Goal: Check status: Check status

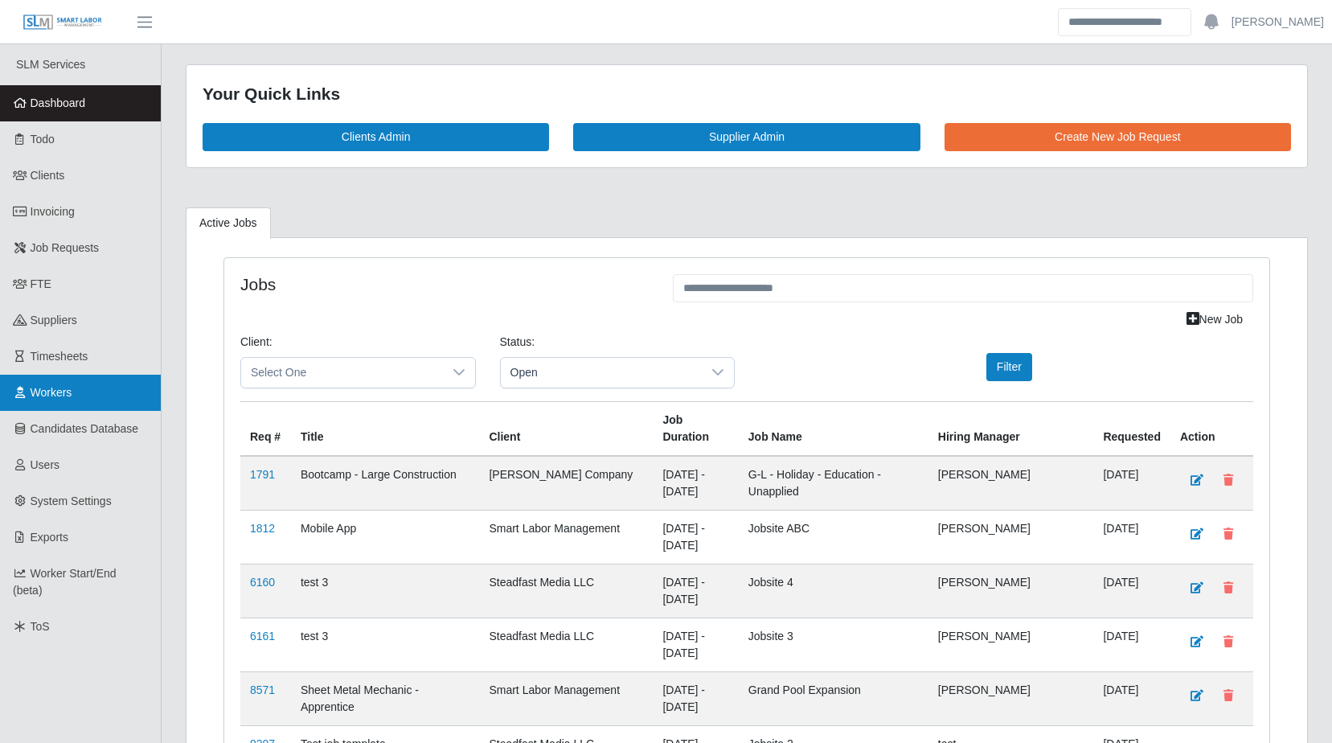
click at [43, 389] on span "Workers" at bounding box center [52, 392] width 42 height 13
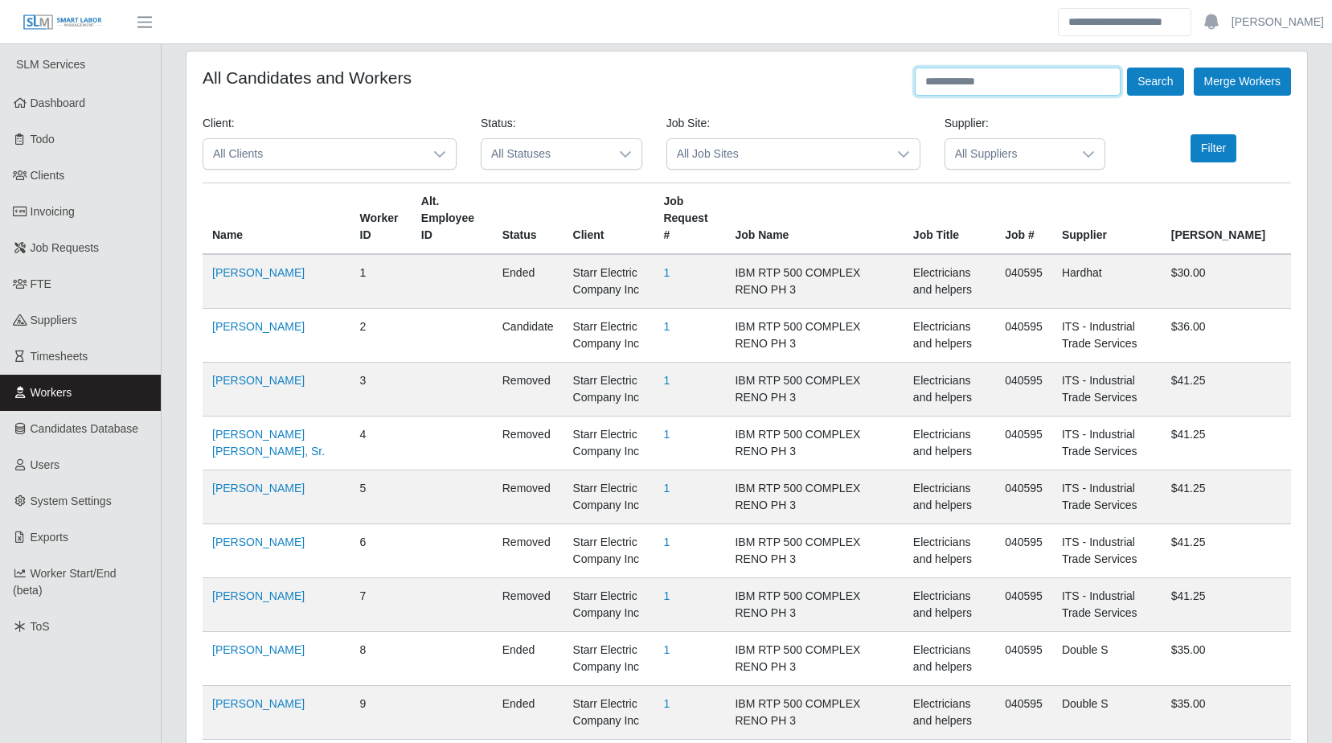
click at [1020, 90] on input "text" at bounding box center [1018, 82] width 206 height 28
type input "**********"
click at [1127, 68] on button "Search" at bounding box center [1155, 82] width 56 height 28
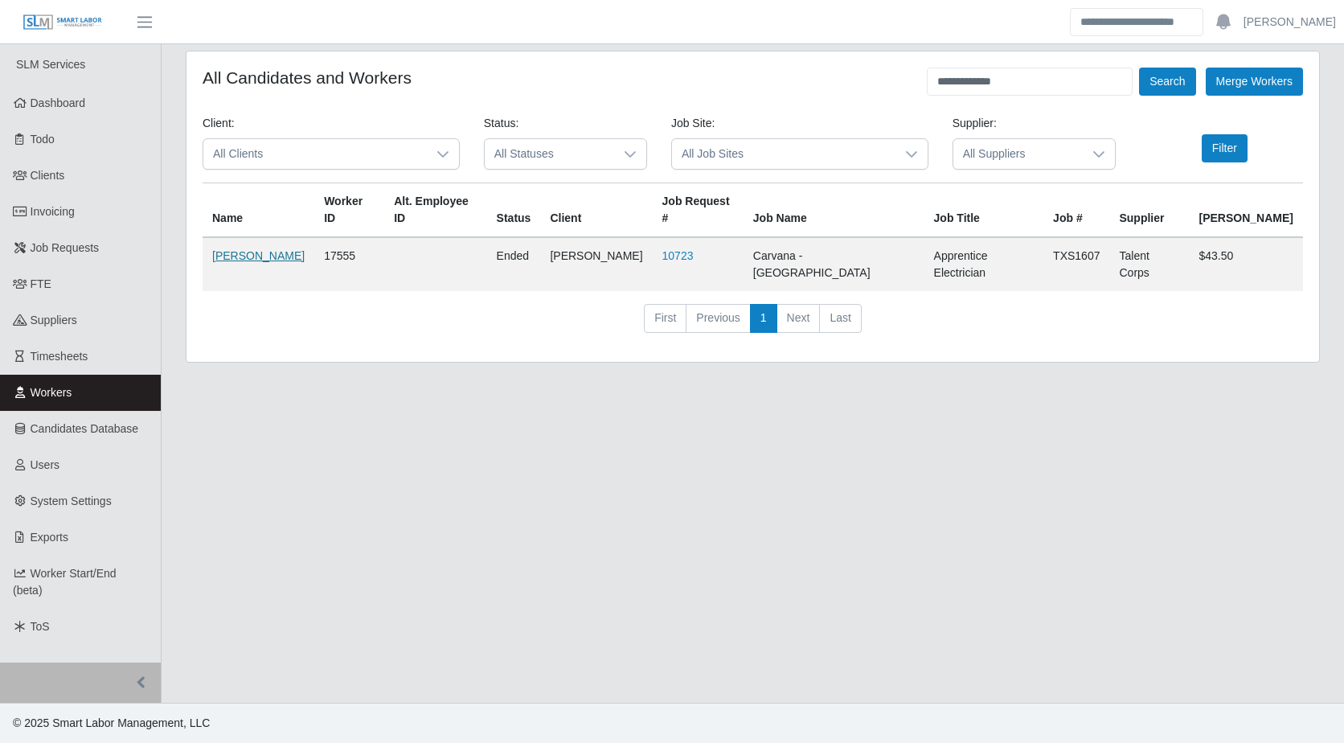
click at [236, 249] on link "[PERSON_NAME]" at bounding box center [258, 255] width 92 height 13
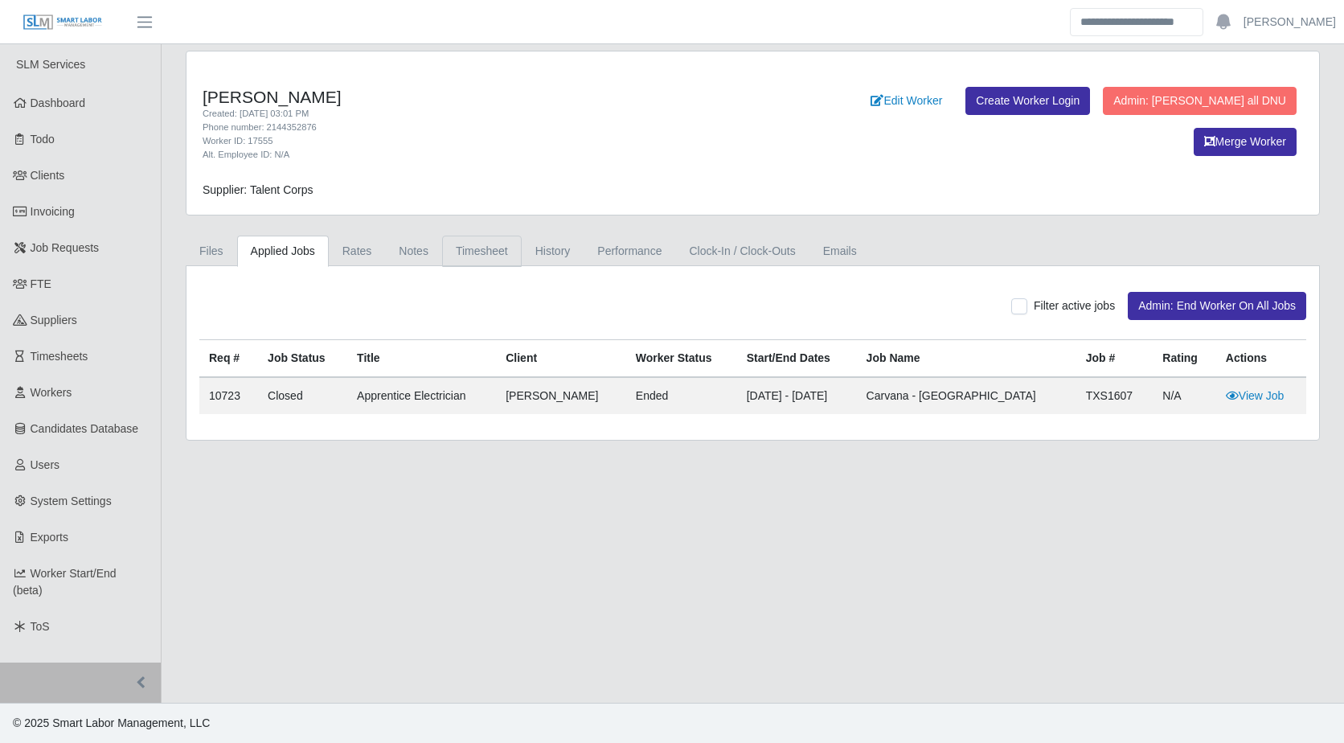
click at [473, 248] on link "Timesheet" at bounding box center [482, 251] width 80 height 31
